Goal: Navigation & Orientation: Find specific page/section

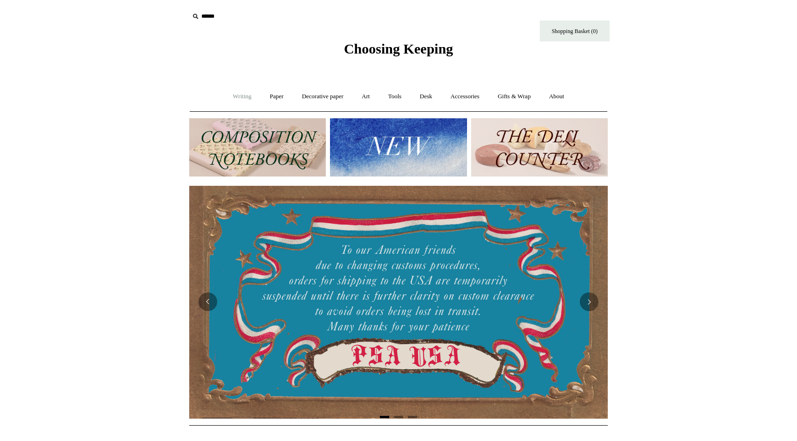
click at [237, 98] on link "Writing +" at bounding box center [242, 96] width 35 height 25
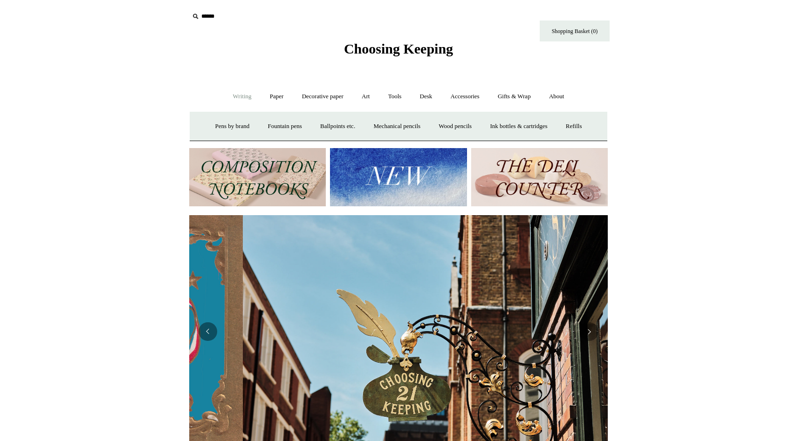
scroll to position [0, 418]
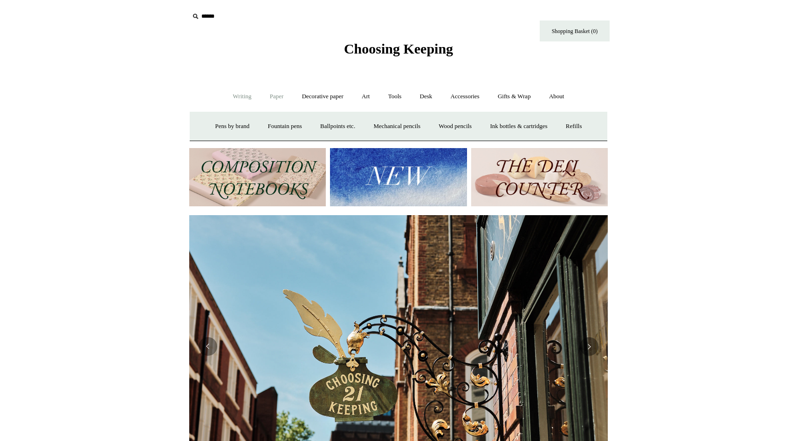
click at [272, 95] on link "Paper +" at bounding box center [276, 96] width 31 height 25
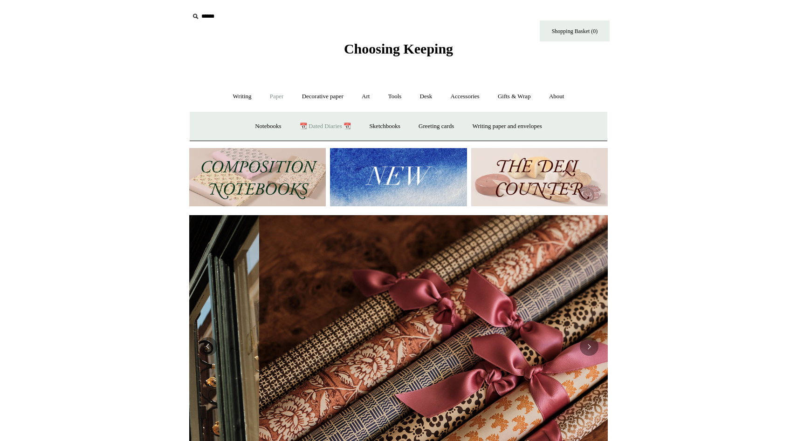
scroll to position [0, 837]
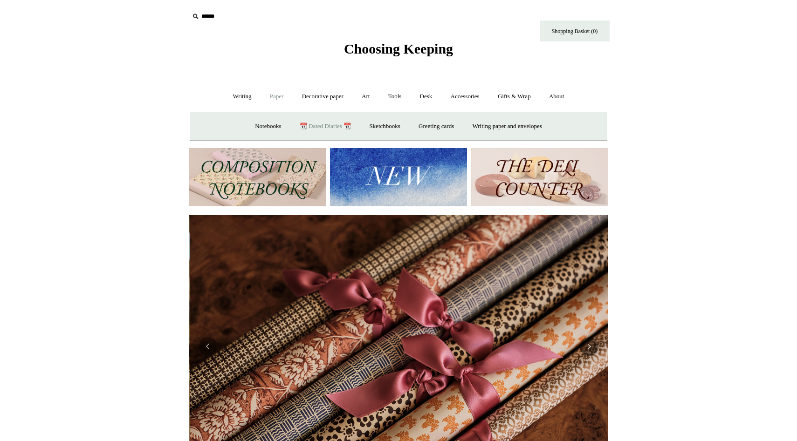
click at [312, 129] on link "📆 Dated Diaries 📆" at bounding box center [325, 126] width 68 height 25
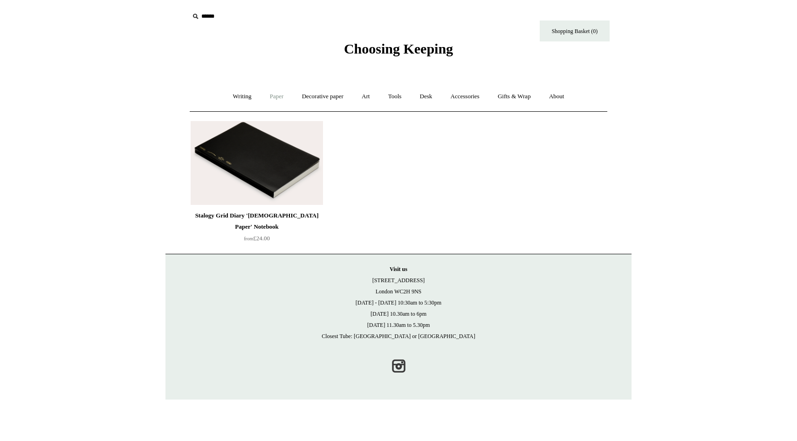
click at [266, 99] on link "Paper +" at bounding box center [276, 96] width 31 height 25
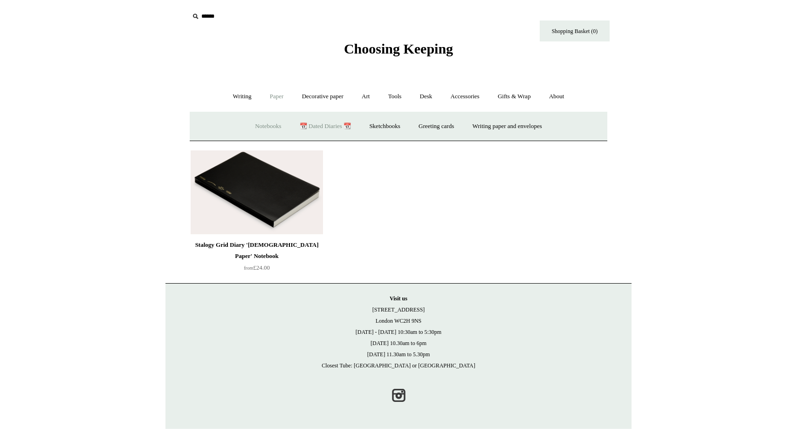
click at [267, 127] on link "Notebooks +" at bounding box center [267, 126] width 43 height 25
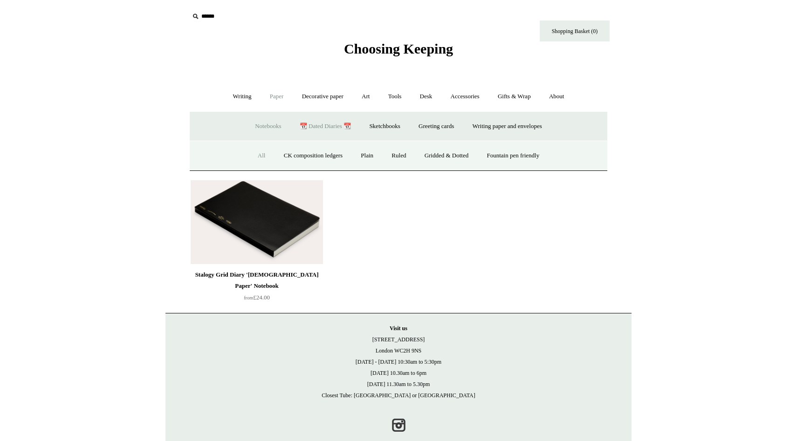
click at [252, 157] on link "All" at bounding box center [261, 155] width 25 height 25
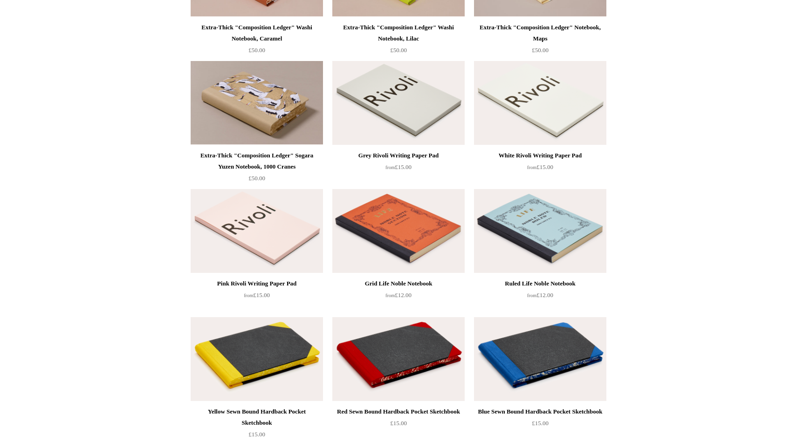
scroll to position [1086, 0]
